Goal: Information Seeking & Learning: Check status

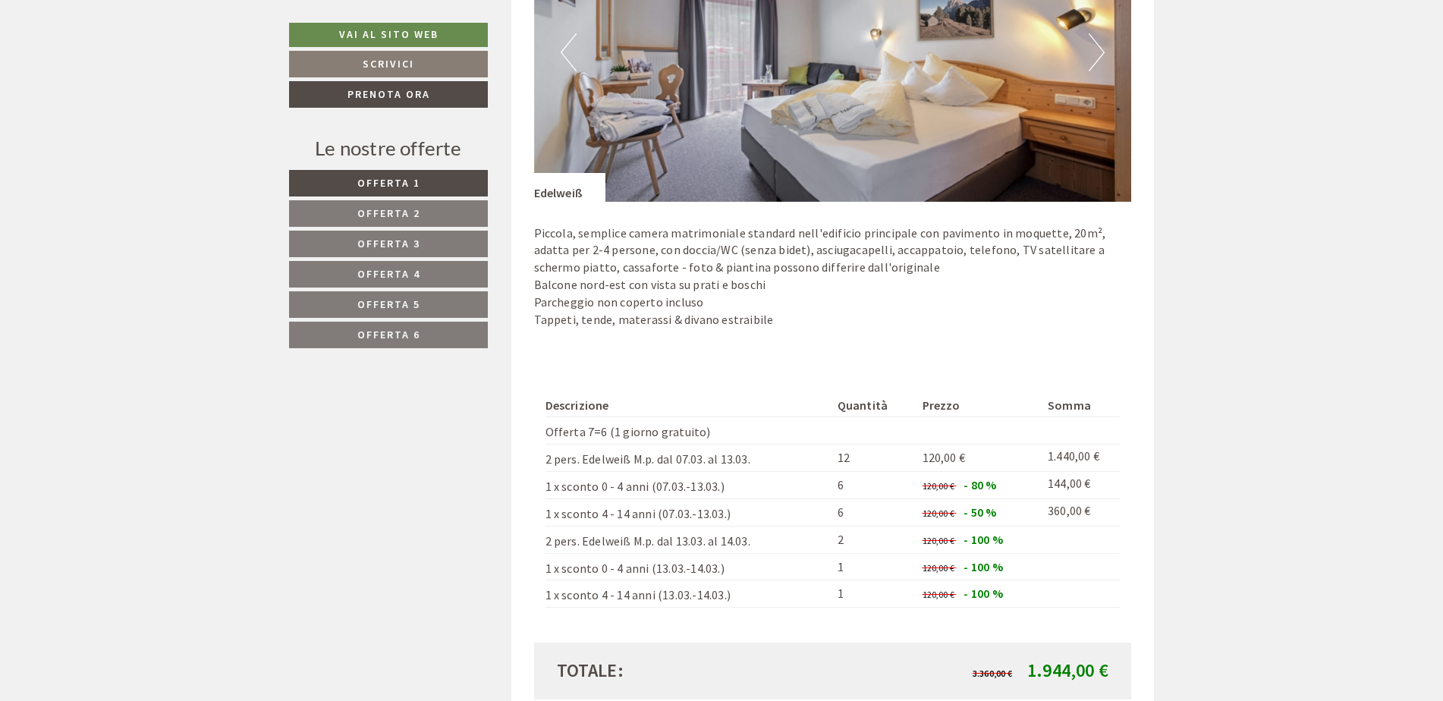
scroll to position [1366, 0]
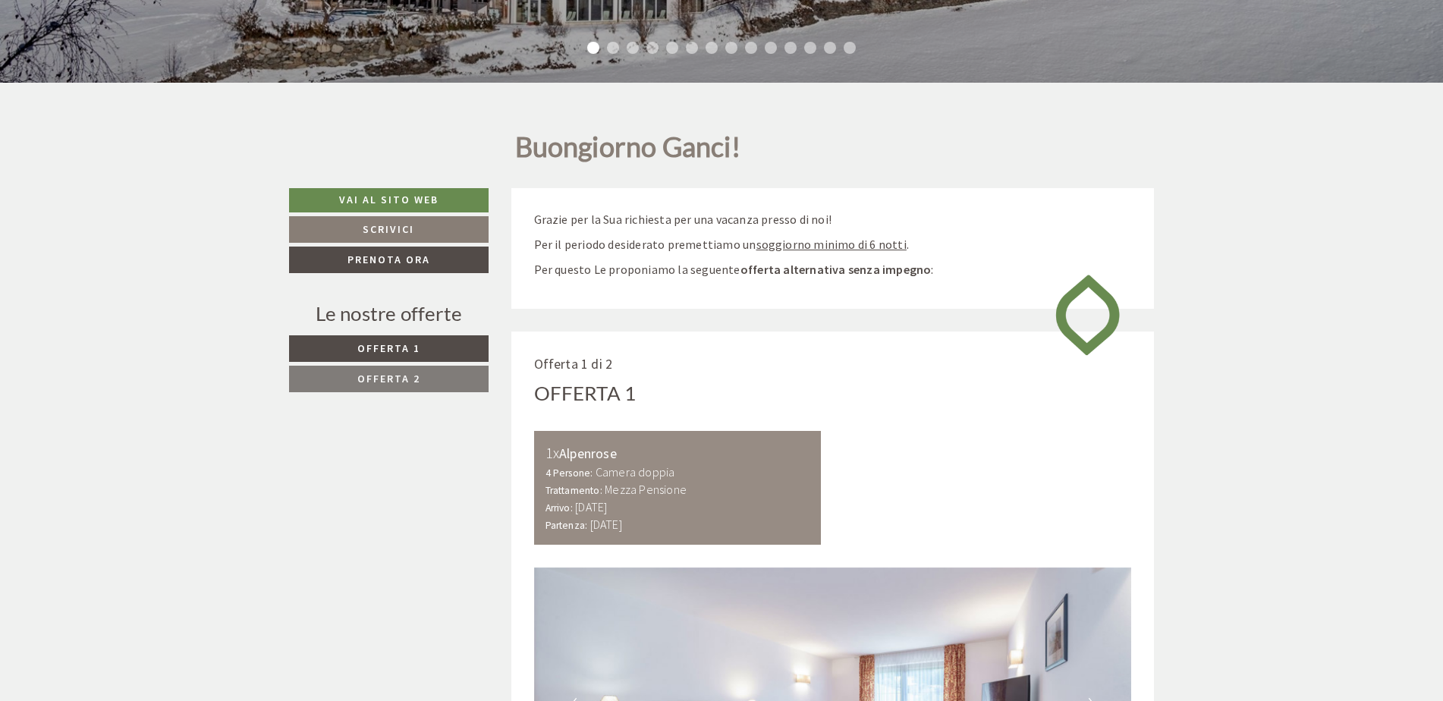
scroll to position [607, 0]
